Goal: Task Accomplishment & Management: Manage account settings

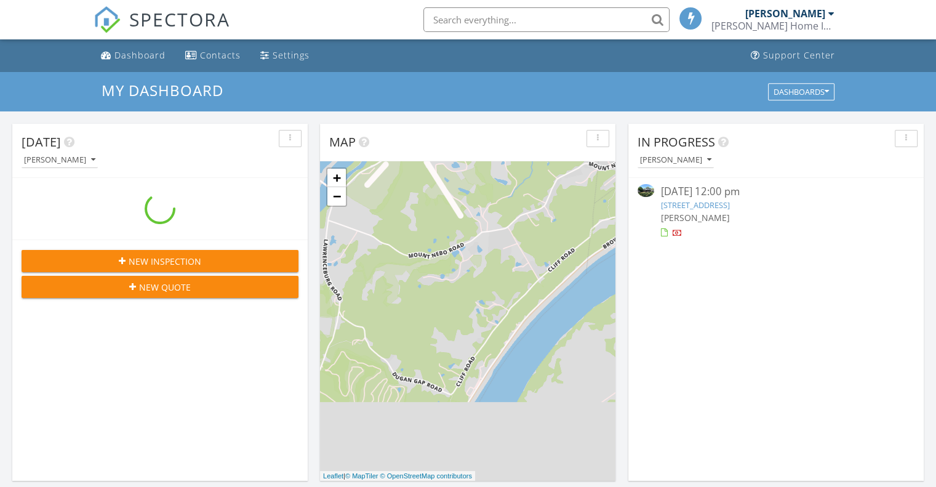
scroll to position [6, 6]
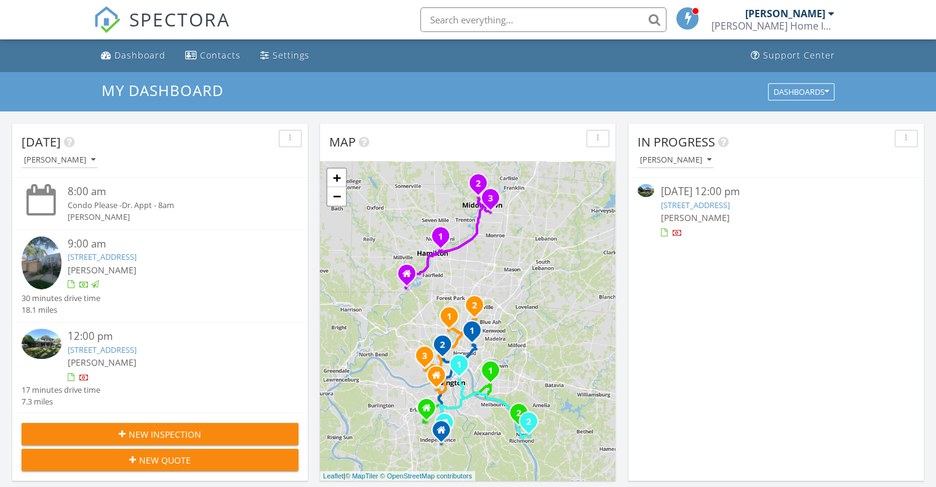
click at [707, 205] on link "[STREET_ADDRESS]" at bounding box center [694, 204] width 69 height 11
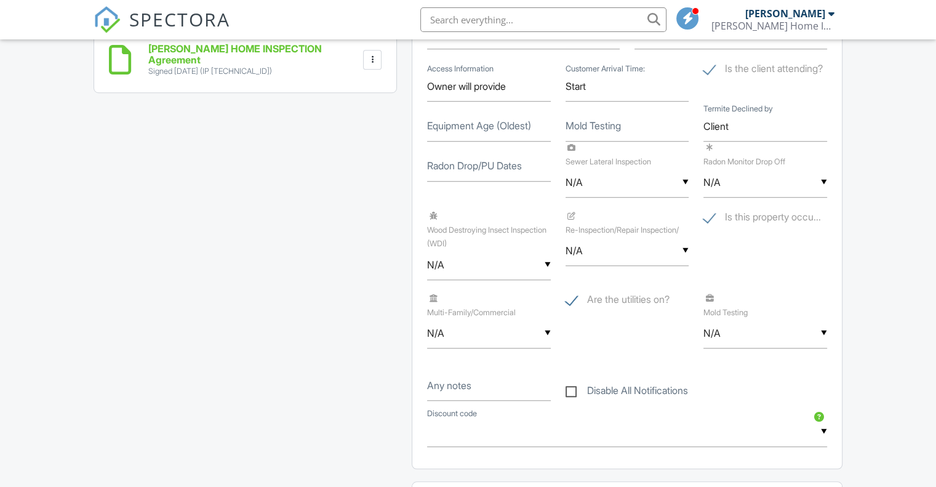
scroll to position [878, 0]
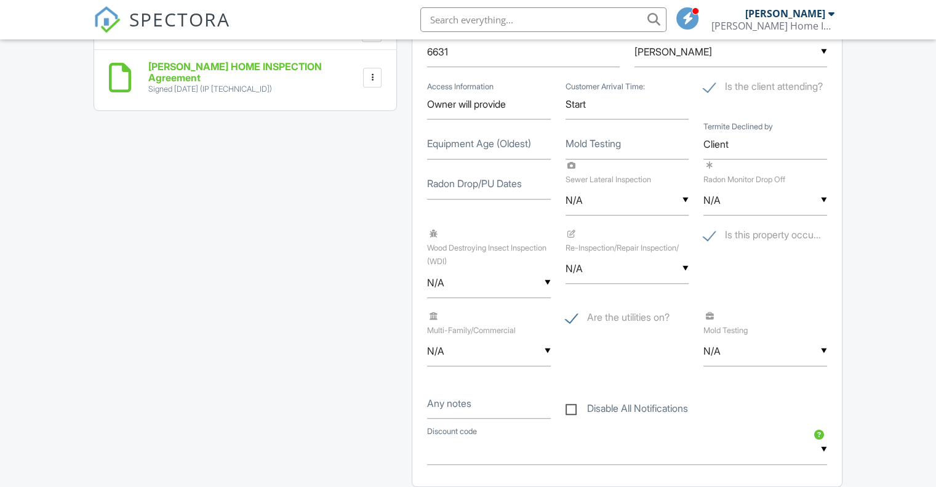
click at [521, 150] on label "Equipment Age (Oldest)" at bounding box center [479, 144] width 104 height 14
click at [521, 159] on input "Equipment Age (Oldest)" at bounding box center [489, 144] width 124 height 30
type input "2014"
click at [213, 315] on div "All emails and texts are disabled for this inspection! All emails and texts hav…" at bounding box center [467, 258] width 763 height 1550
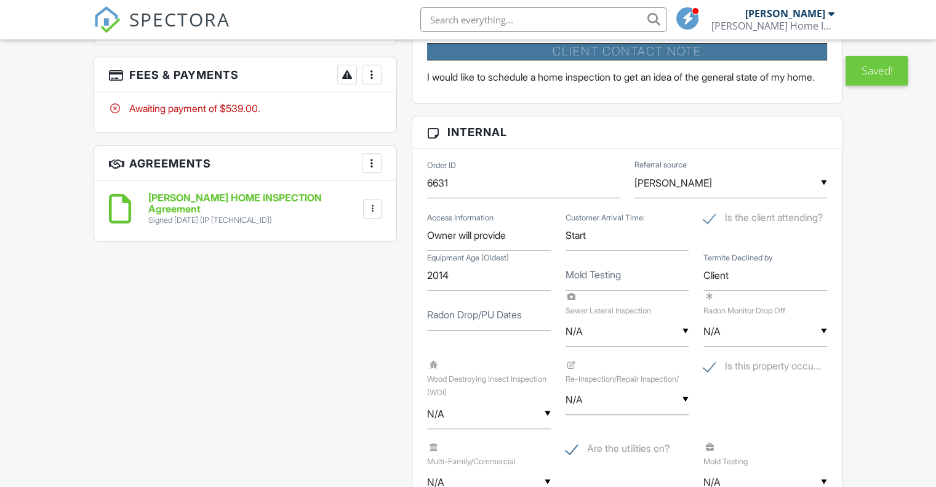
scroll to position [741, 0]
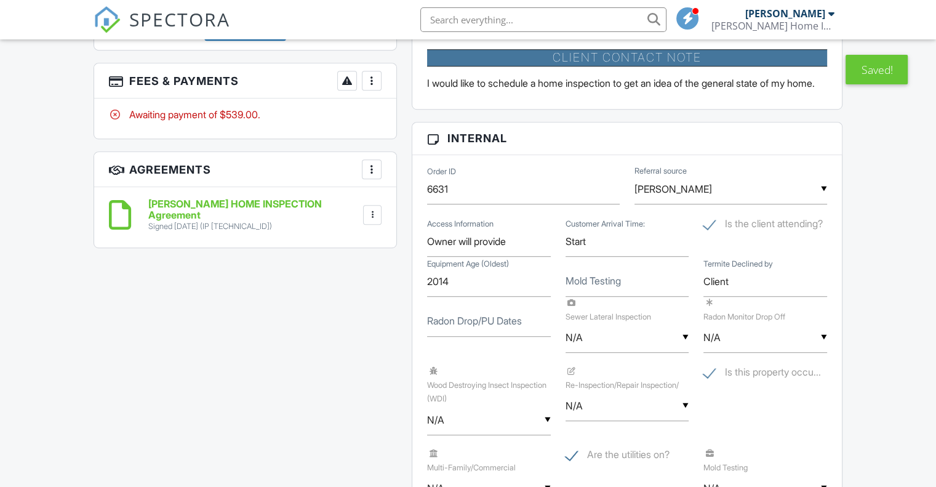
click at [374, 80] on div at bounding box center [371, 80] width 12 height 12
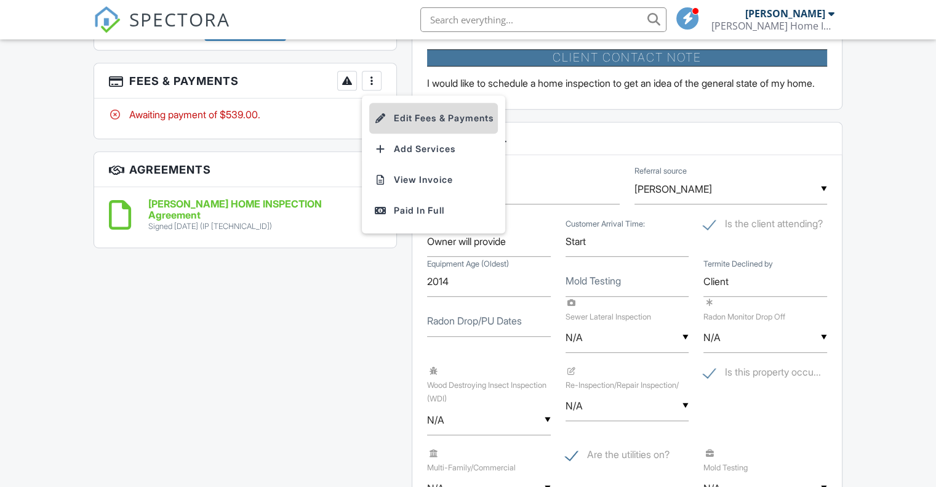
click at [432, 116] on li "Edit Fees & Payments" at bounding box center [433, 118] width 129 height 31
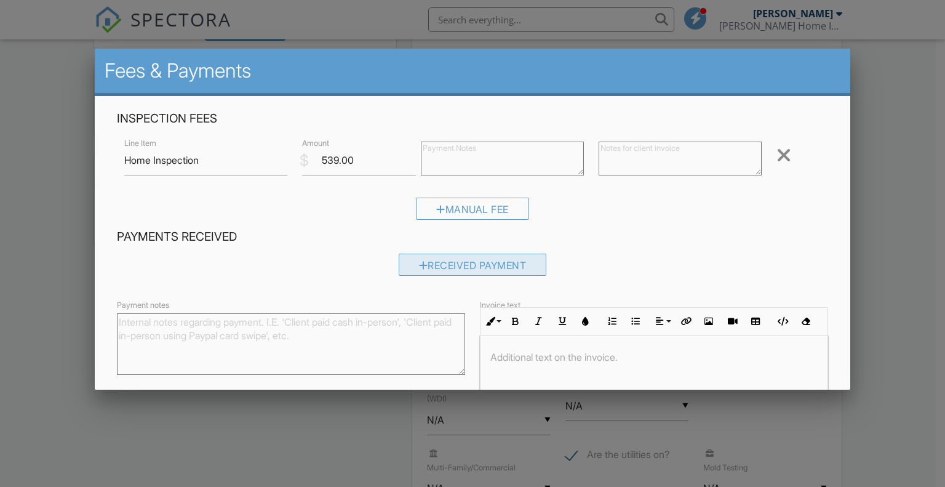
click at [417, 273] on div "Received Payment" at bounding box center [473, 264] width 148 height 22
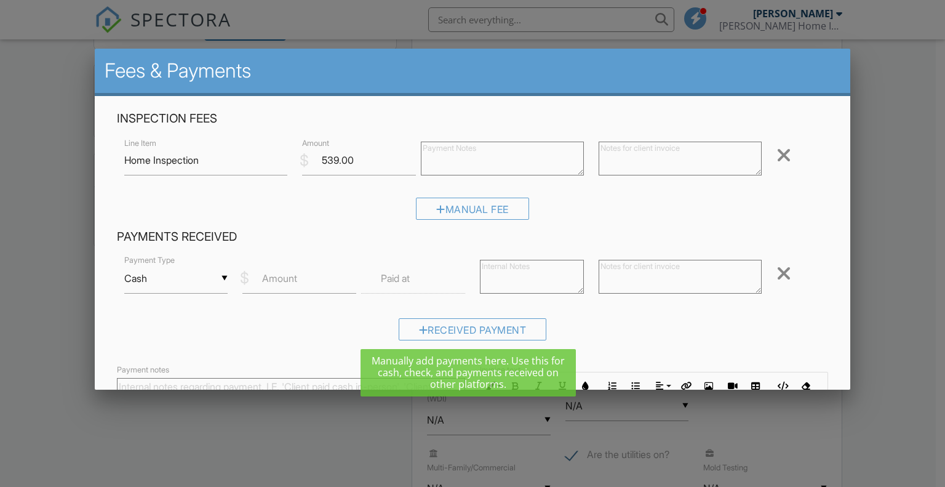
click at [188, 272] on input "Cash" at bounding box center [176, 278] width 104 height 30
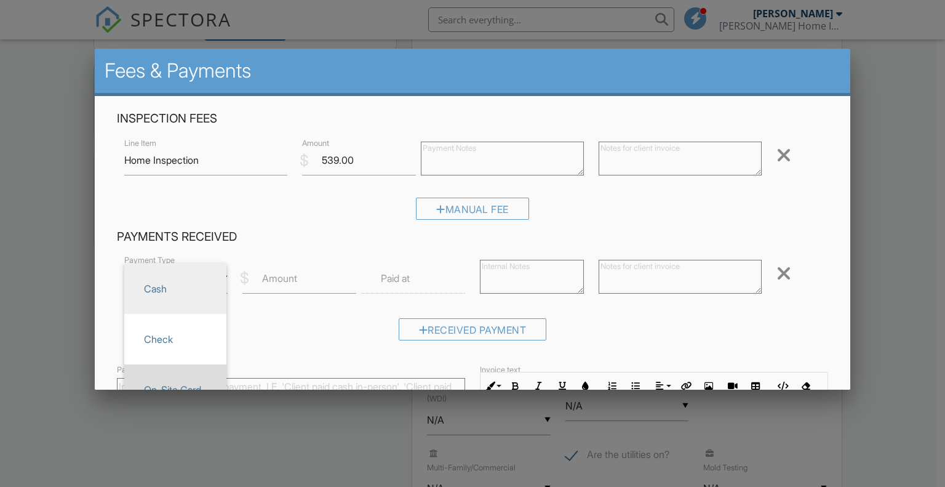
click at [185, 375] on span "On-Site Card" at bounding box center [175, 389] width 82 height 31
type input "On-Site Card"
click at [295, 273] on label "Amount" at bounding box center [279, 278] width 35 height 14
click at [295, 273] on input "Amount" at bounding box center [299, 278] width 114 height 30
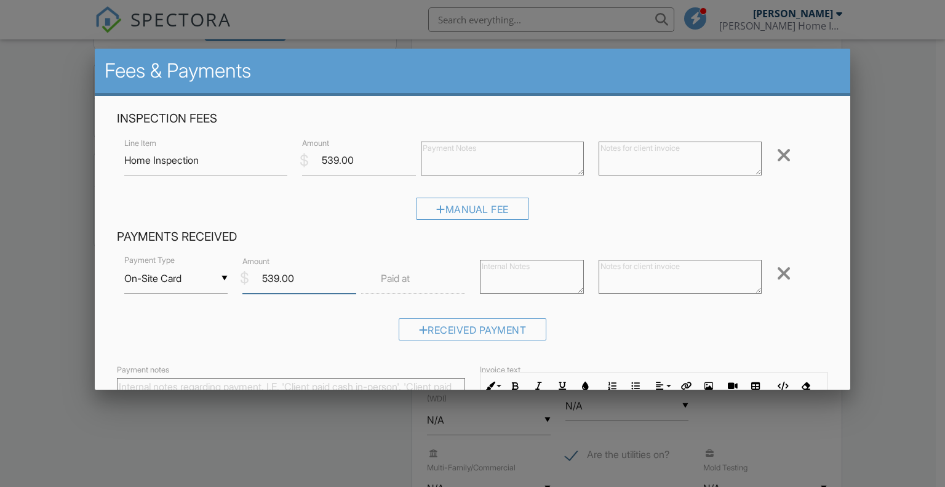
type input "539.00"
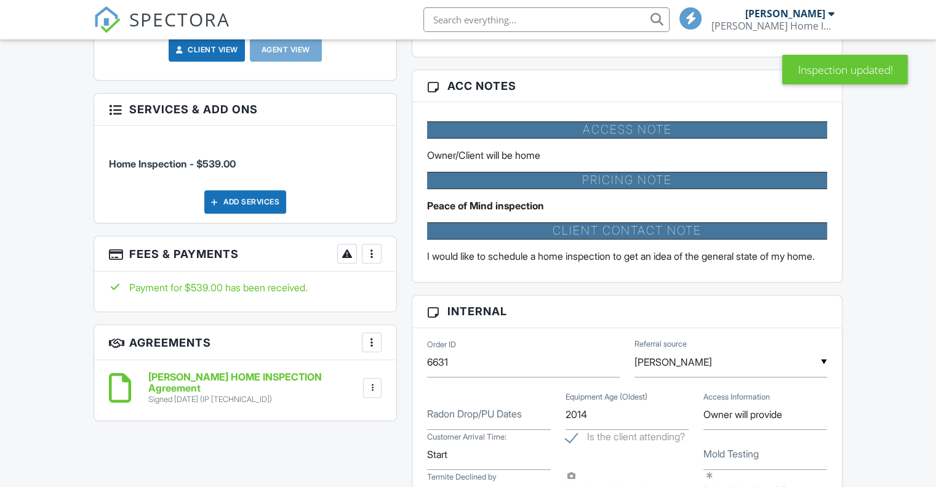
scroll to position [594, 0]
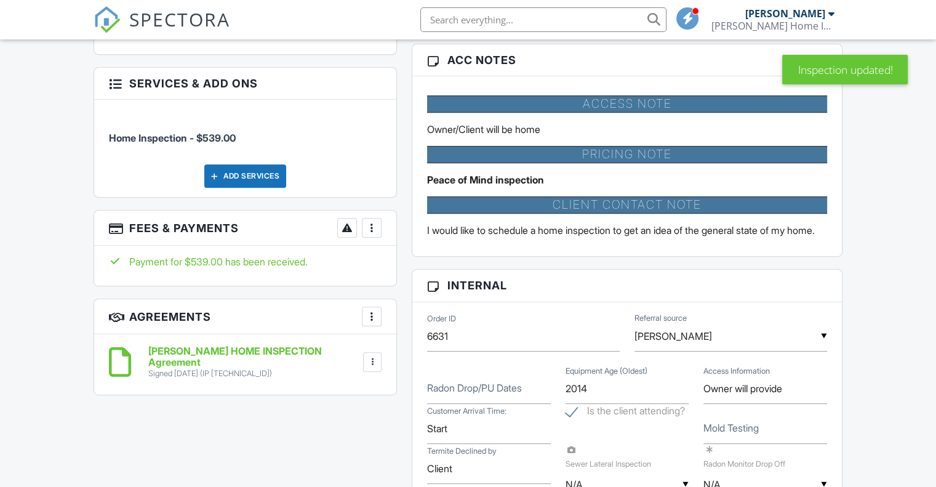
click at [372, 229] on div at bounding box center [371, 227] width 12 height 12
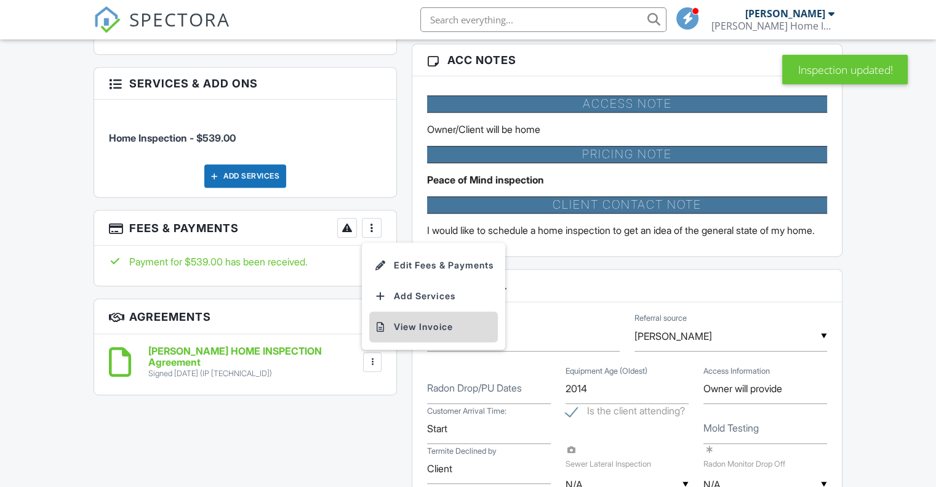
click at [405, 331] on li "View Invoice" at bounding box center [433, 326] width 129 height 31
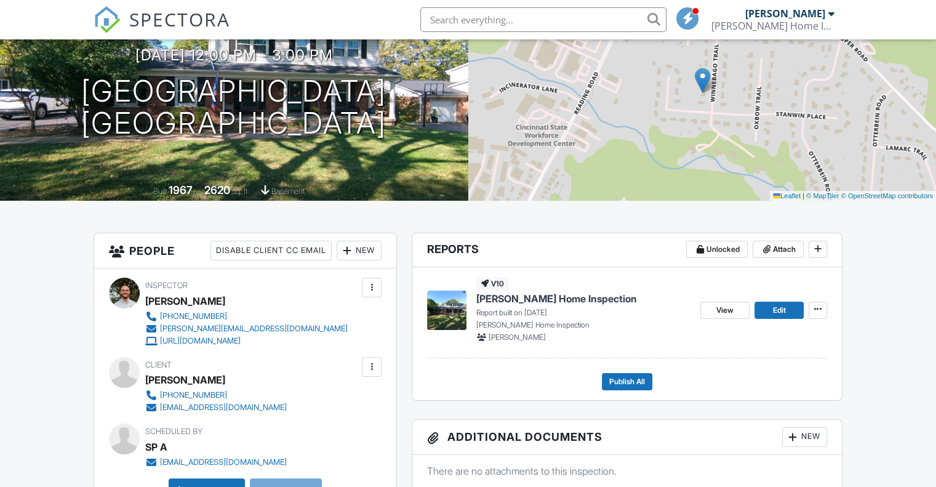
scroll to position [127, 0]
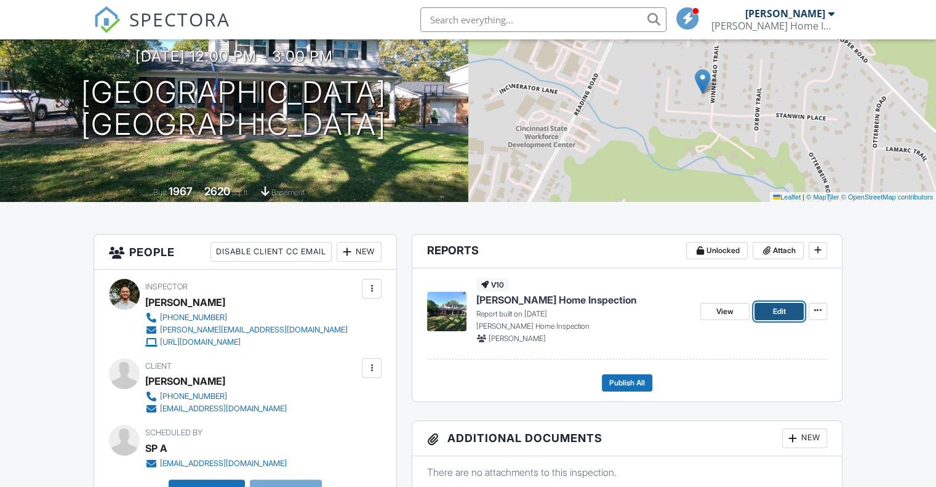
click at [778, 306] on span "Edit" at bounding box center [778, 311] width 13 height 12
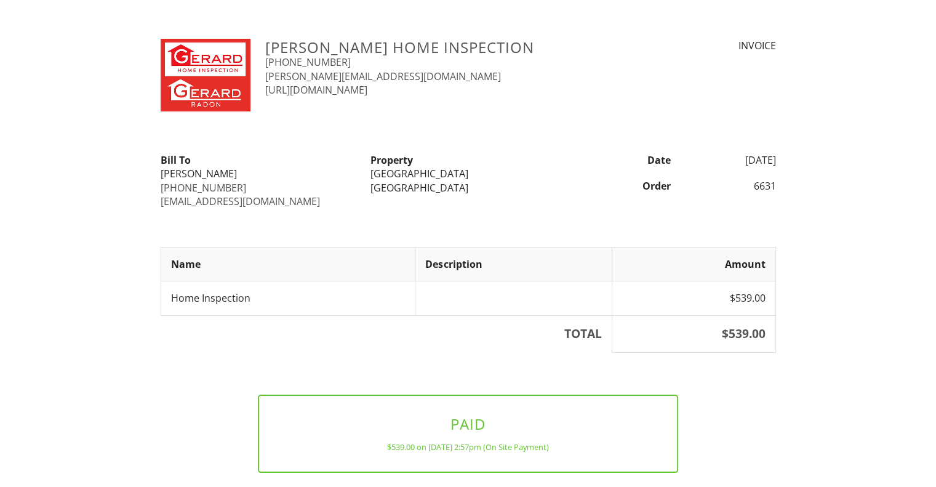
scroll to position [68, 0]
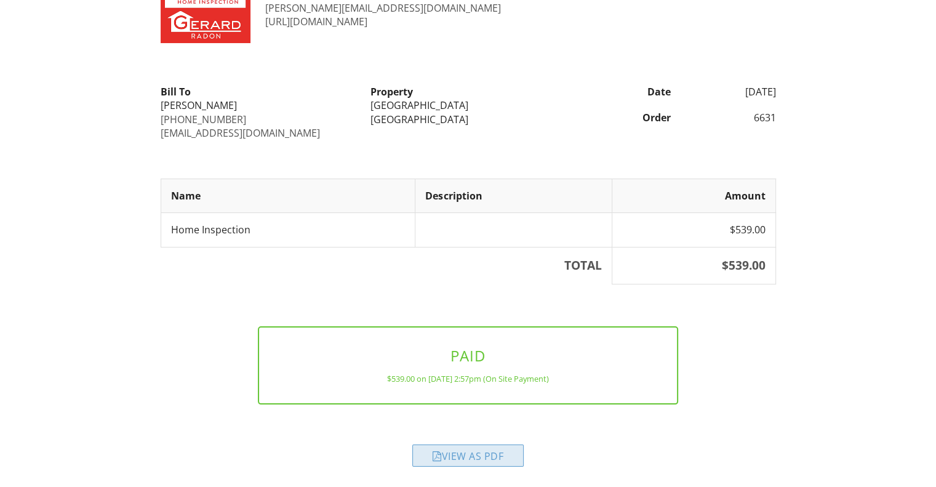
click at [445, 453] on div "View as PDF" at bounding box center [467, 455] width 111 height 22
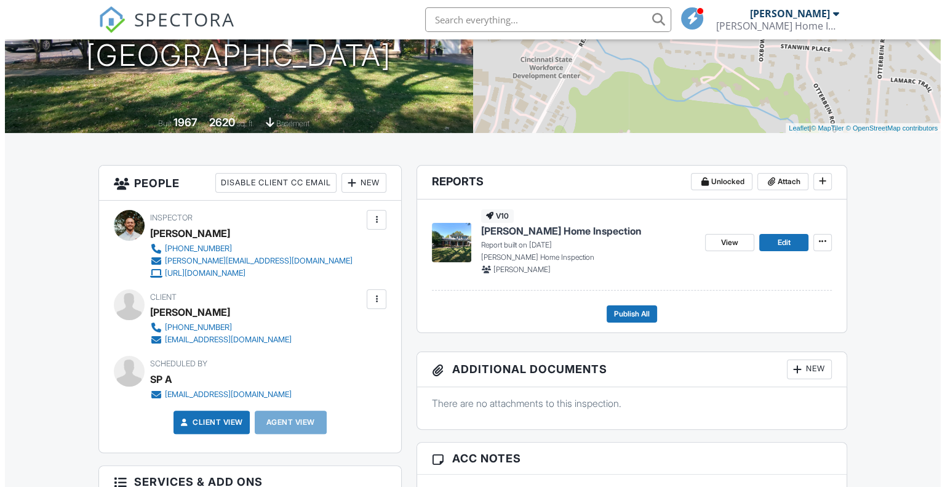
scroll to position [210, 0]
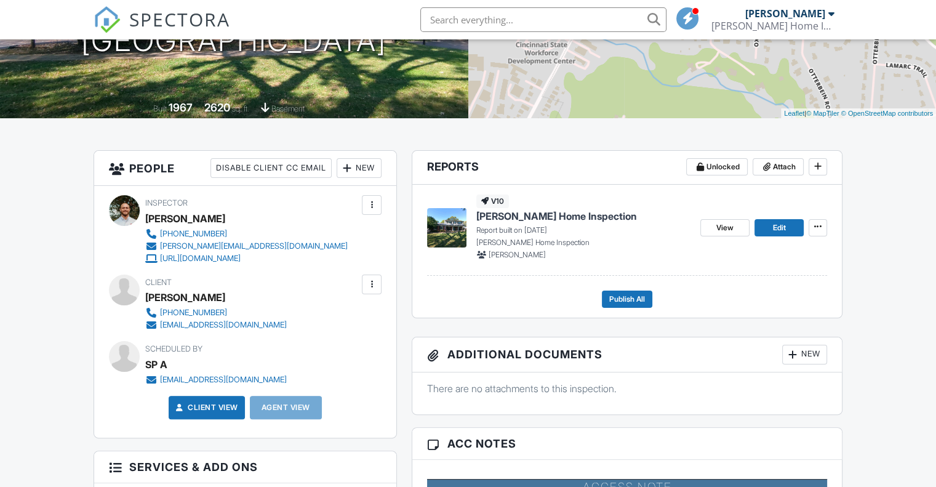
click at [245, 326] on div "[EMAIL_ADDRESS][DOMAIN_NAME]" at bounding box center [223, 325] width 127 height 10
click at [619, 293] on span "Publish All" at bounding box center [627, 299] width 36 height 12
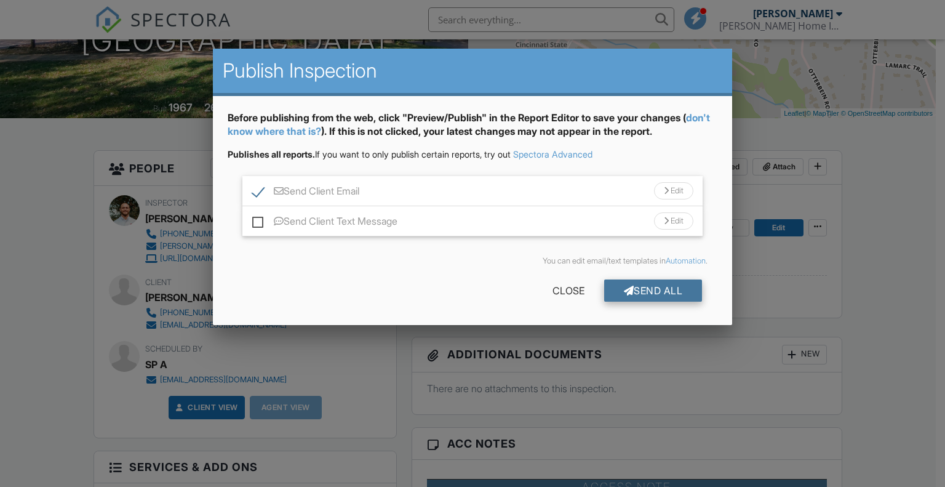
click at [637, 293] on div "Send All" at bounding box center [653, 290] width 98 height 22
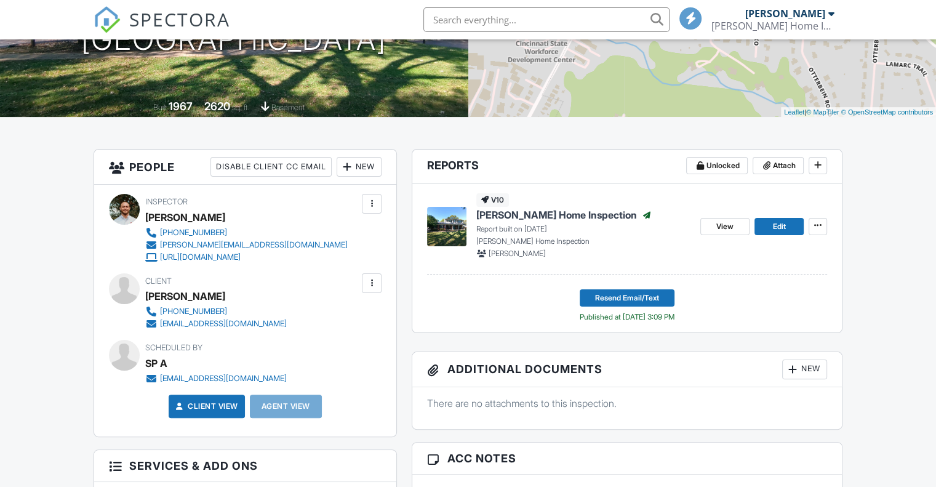
scroll to position [210, 0]
